Goal: Transaction & Acquisition: Purchase product/service

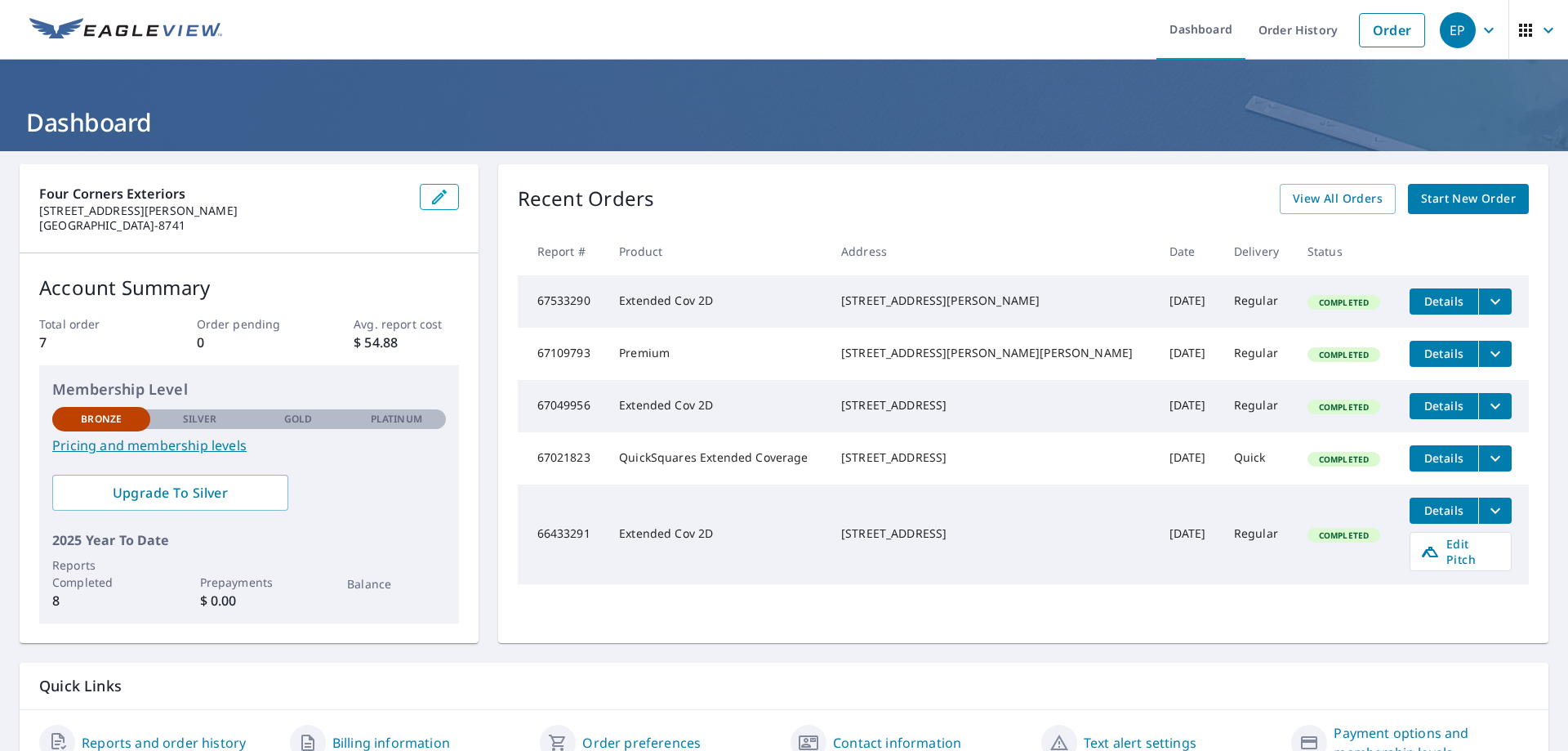
click at [1465, 193] on span "Start New Order" at bounding box center [1468, 198] width 95 height 20
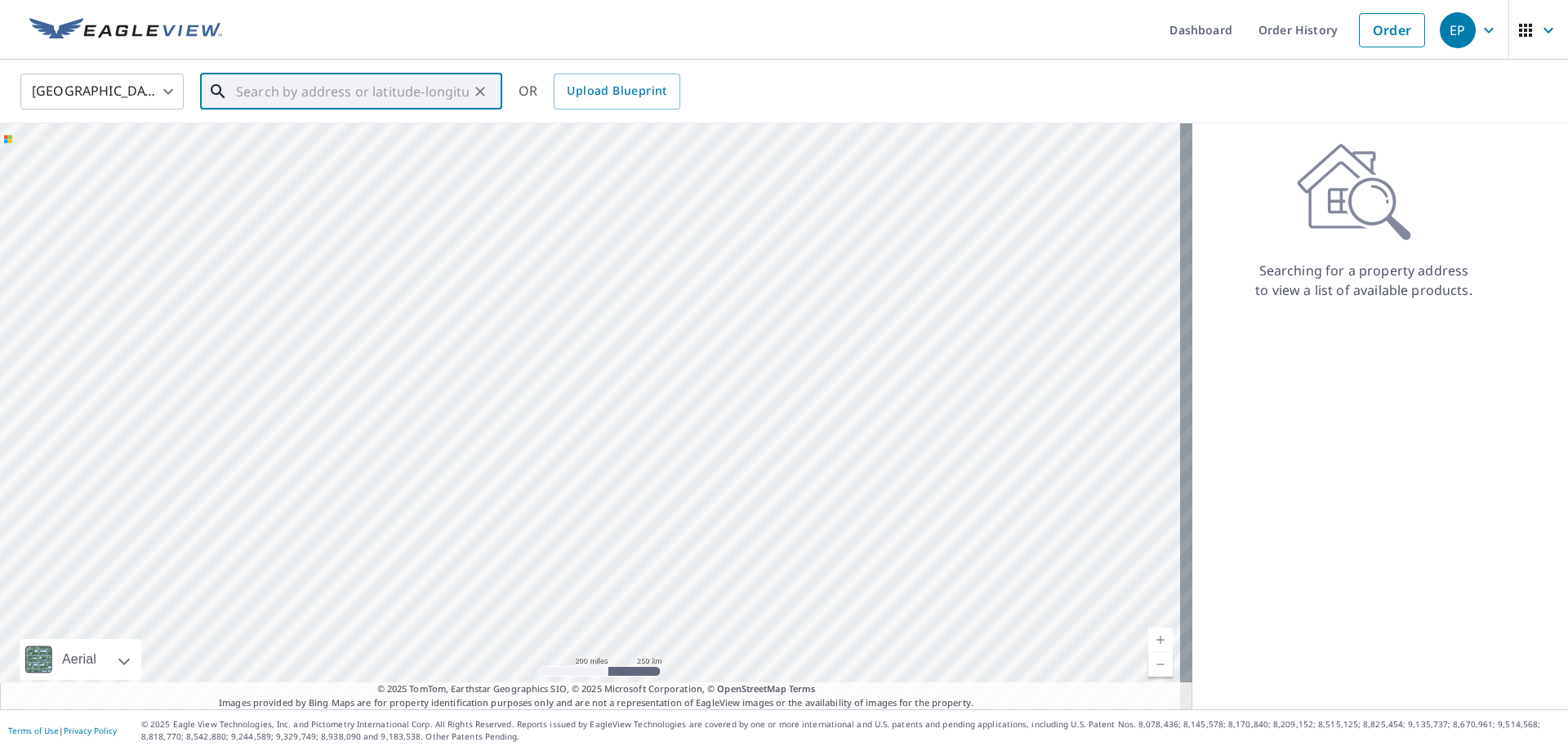
click at [271, 93] on input "text" at bounding box center [352, 91] width 232 height 46
paste input "[STREET_ADDRESS][PERSON_NAME]"
click at [373, 148] on p "[GEOGRAPHIC_DATA]" at bounding box center [360, 156] width 256 height 17
type input "[STREET_ADDRESS][PERSON_NAME]"
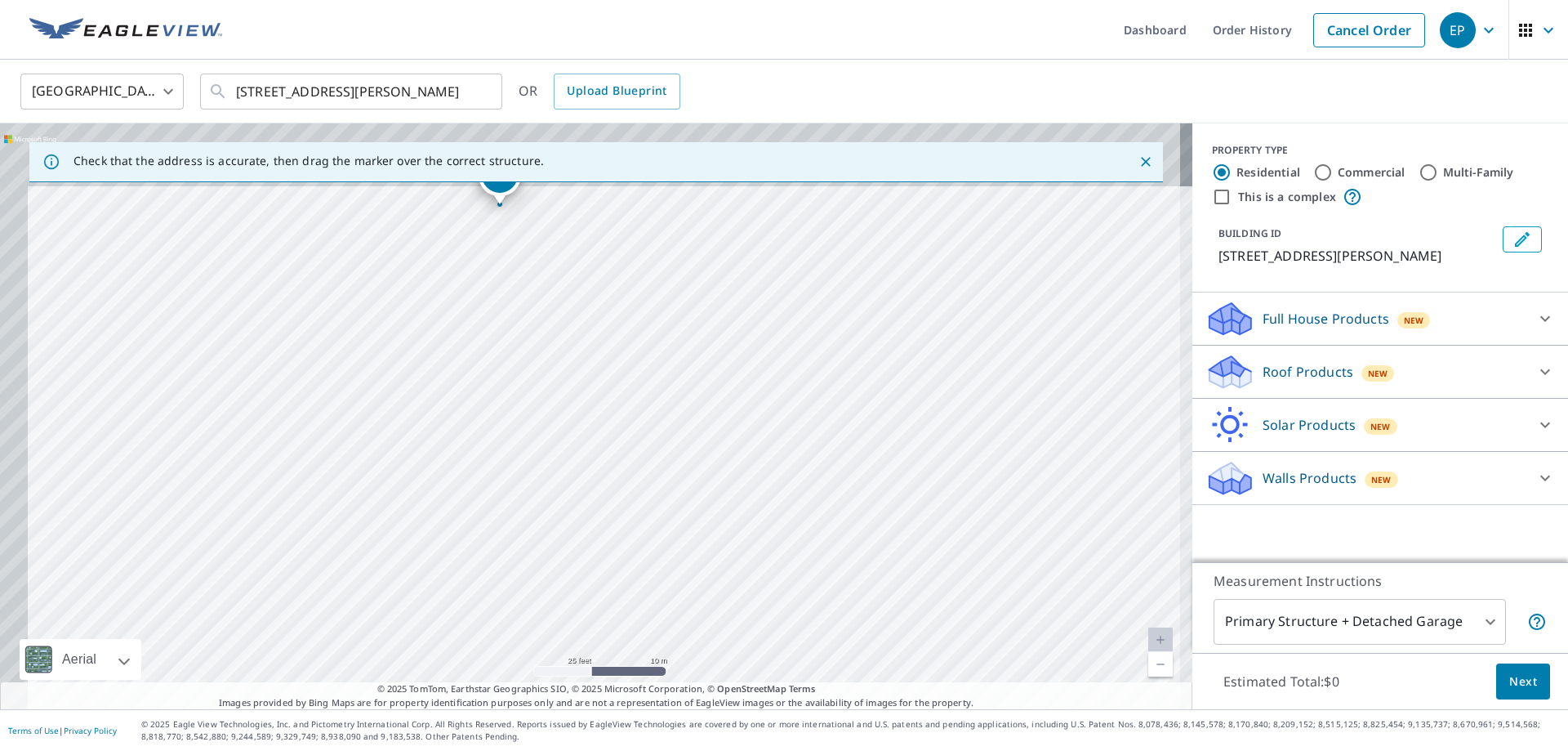
drag, startPoint x: 535, startPoint y: 316, endPoint x: 548, endPoint y: 416, distance: 100.8
click at [622, 560] on div "[STREET_ADDRESS][PERSON_NAME]" at bounding box center [596, 417] width 1193 height 586
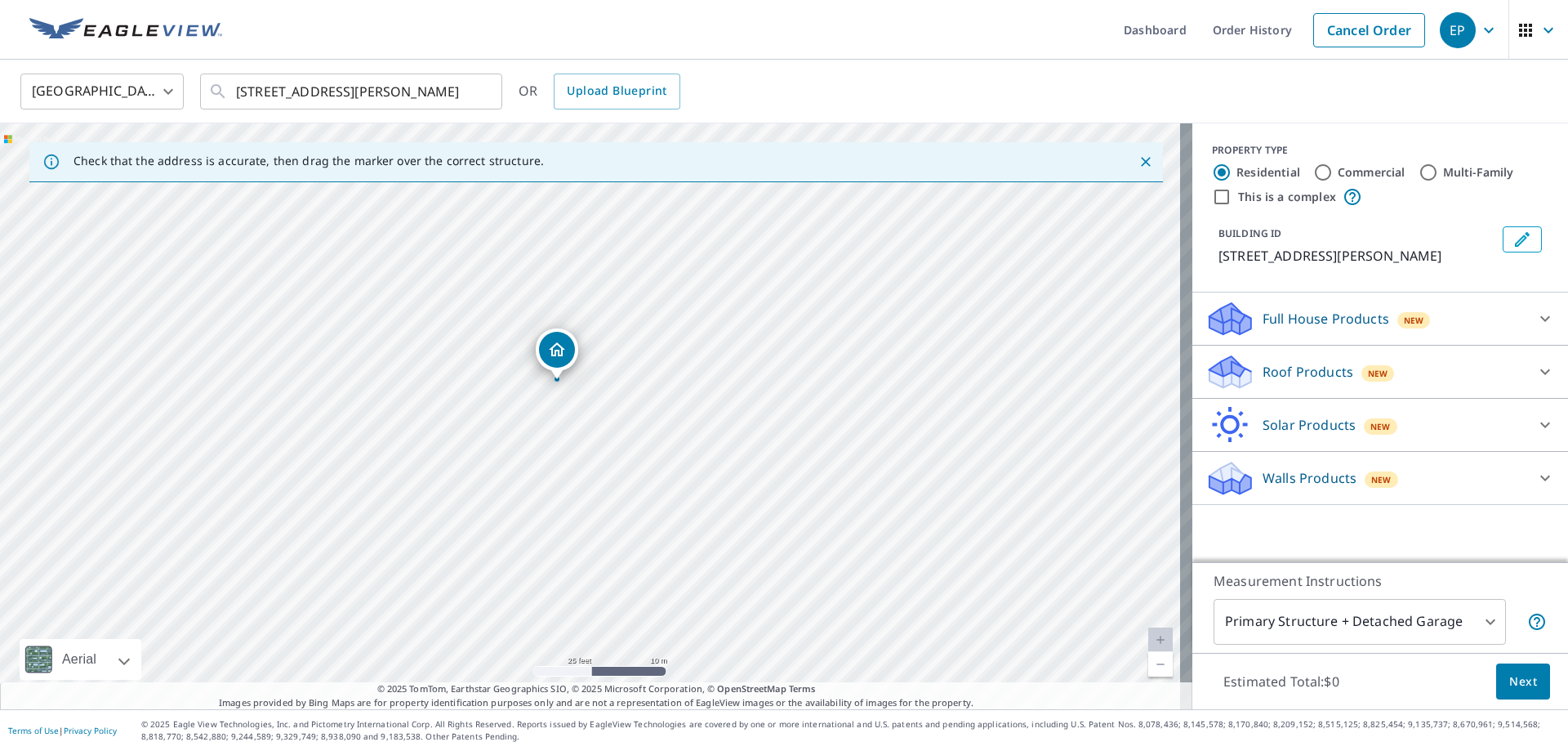
drag, startPoint x: 573, startPoint y: 520, endPoint x: 531, endPoint y: 532, distance: 43.7
click at [575, 530] on div "[STREET_ADDRESS][PERSON_NAME]" at bounding box center [596, 417] width 1193 height 586
click at [612, 514] on div "[STREET_ADDRESS][PERSON_NAME]" at bounding box center [596, 417] width 1193 height 586
click at [1322, 382] on p "Roof Products" at bounding box center [1308, 372] width 90 height 19
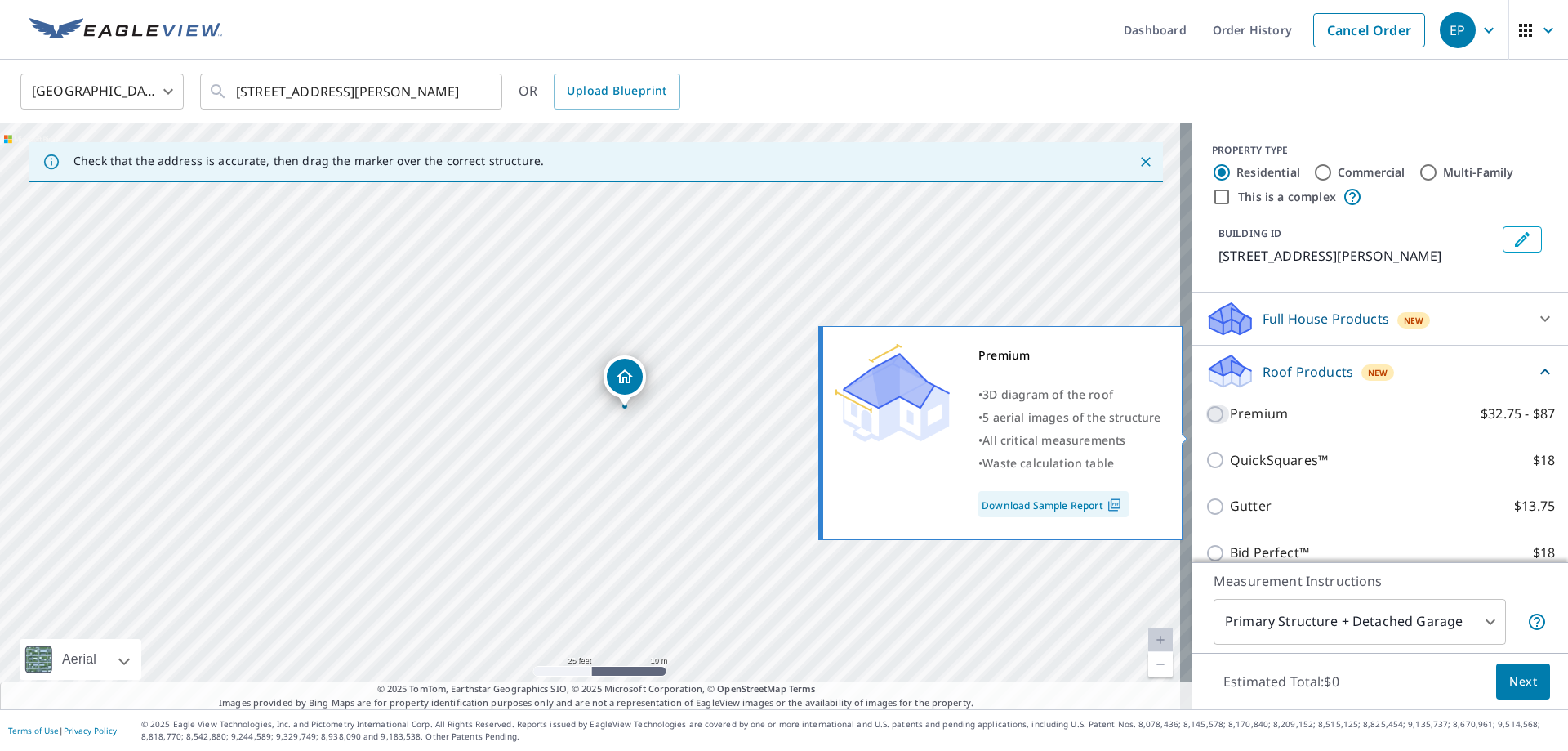
click at [1205, 424] on input "Premium $32.75 - $87" at bounding box center [1217, 414] width 25 height 19
checkbox input "true"
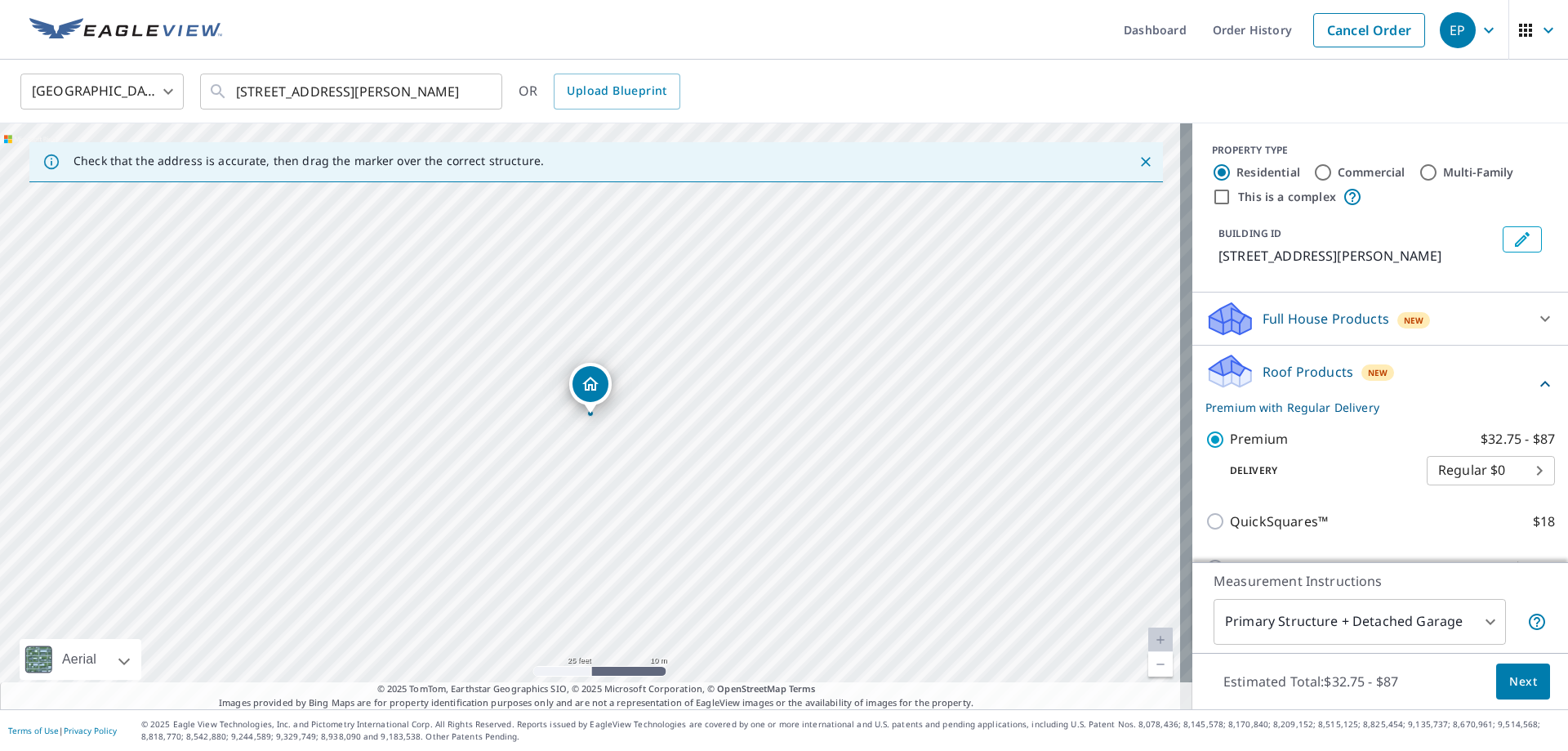
click at [1509, 484] on body "EP EP Dashboard Order History Cancel Order EP [GEOGRAPHIC_DATA] [GEOGRAPHIC_DAT…" at bounding box center [784, 376] width 1568 height 751
click at [1500, 523] on li "Express $31.75" at bounding box center [1466, 519] width 128 height 30
type input "4"
click at [1511, 683] on span "Next" at bounding box center [1523, 681] width 28 height 20
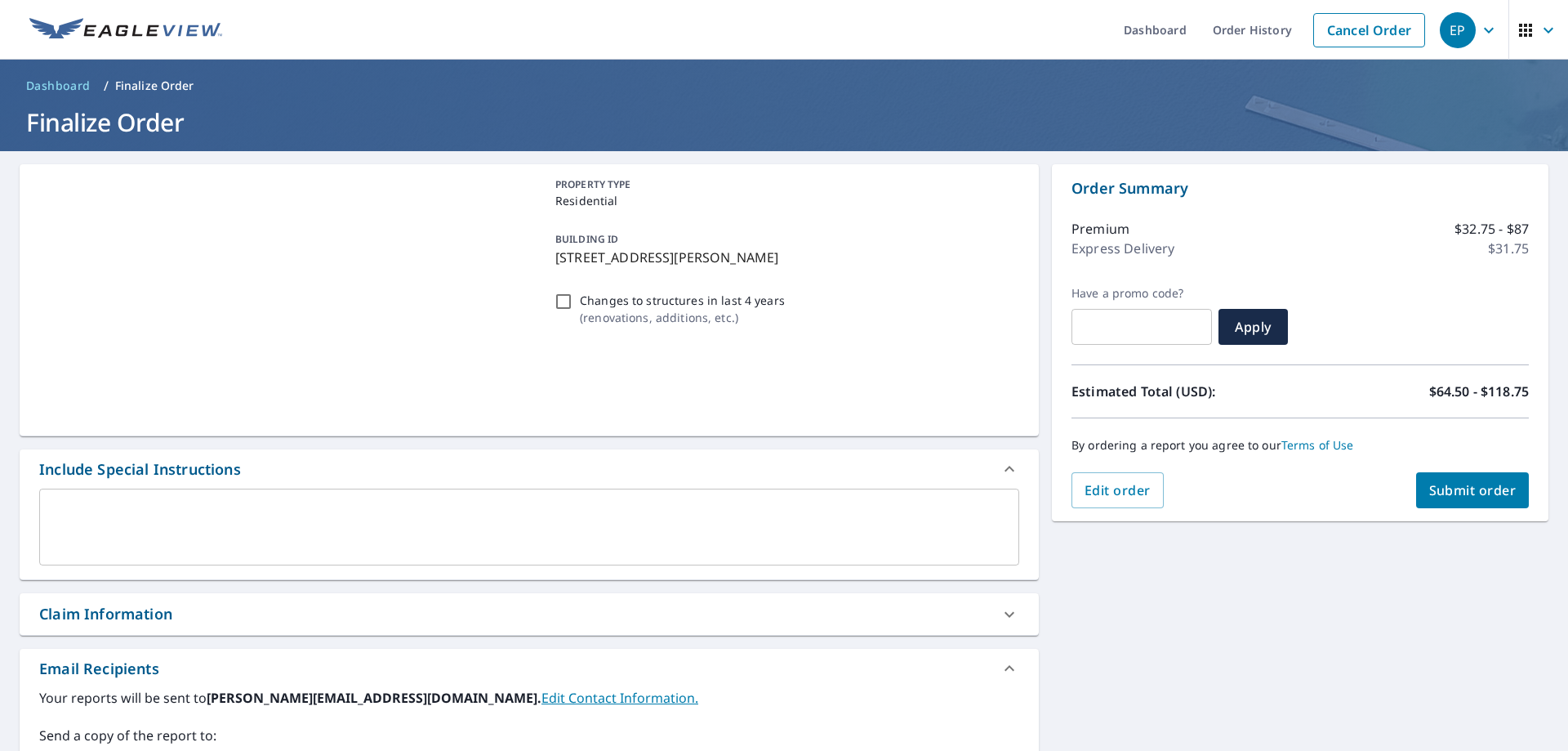
click at [1451, 487] on span "Submit order" at bounding box center [1473, 490] width 88 height 18
